Goal: Find contact information: Find contact information

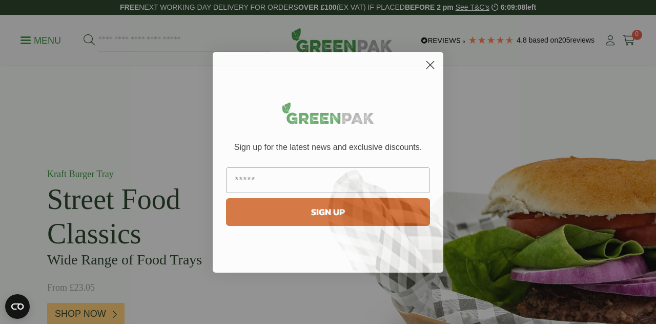
click at [431, 61] on circle "Close dialog" at bounding box center [430, 64] width 17 height 17
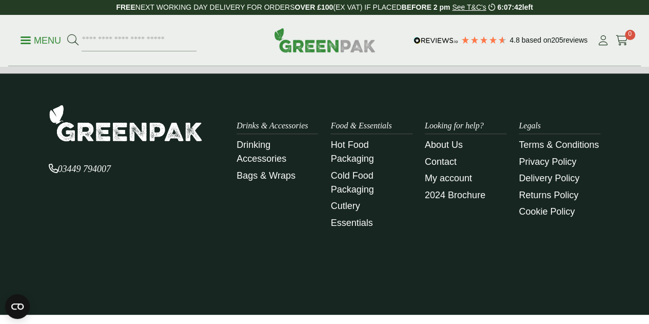
scroll to position [2445, 0]
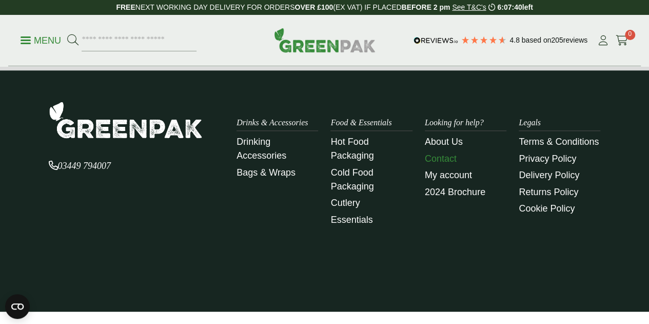
click at [434, 153] on link "Contact" at bounding box center [441, 158] width 32 height 10
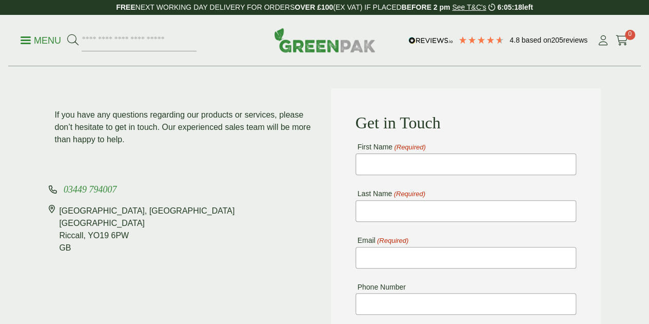
scroll to position [51, 0]
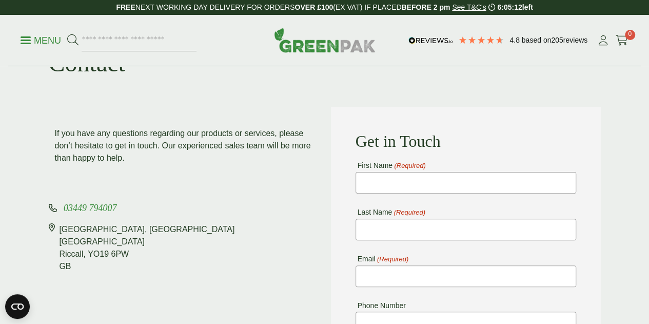
drag, startPoint x: 118, startPoint y: 203, endPoint x: 63, endPoint y: 204, distance: 55.4
click at [63, 204] on p "03449 794007" at bounding box center [184, 208] width 270 height 14
copy span "03449 794007"
click at [317, 46] on img at bounding box center [325, 40] width 102 height 25
